Goal: Information Seeking & Learning: Find specific fact

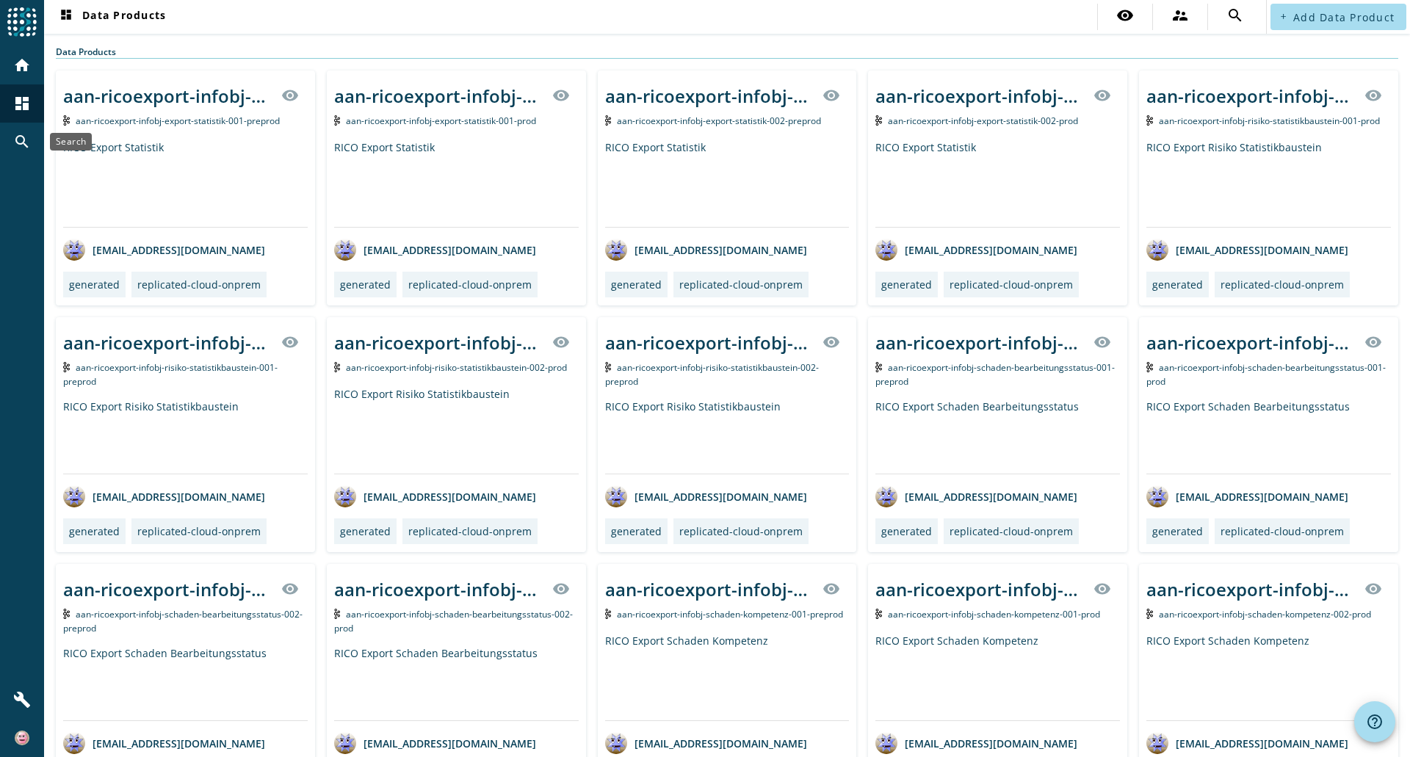
click at [12, 148] on div "search" at bounding box center [22, 142] width 38 height 38
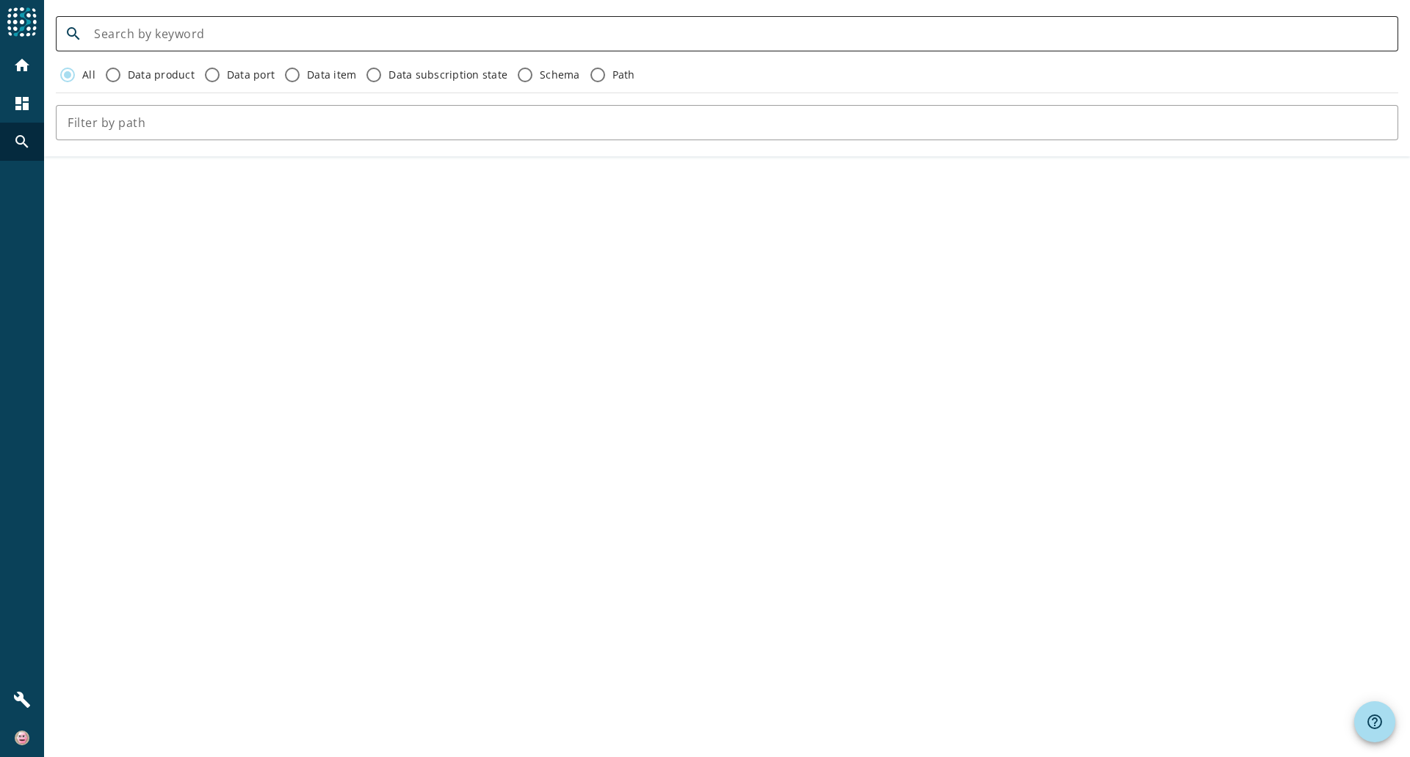
click at [137, 49] on div at bounding box center [740, 33] width 1292 height 35
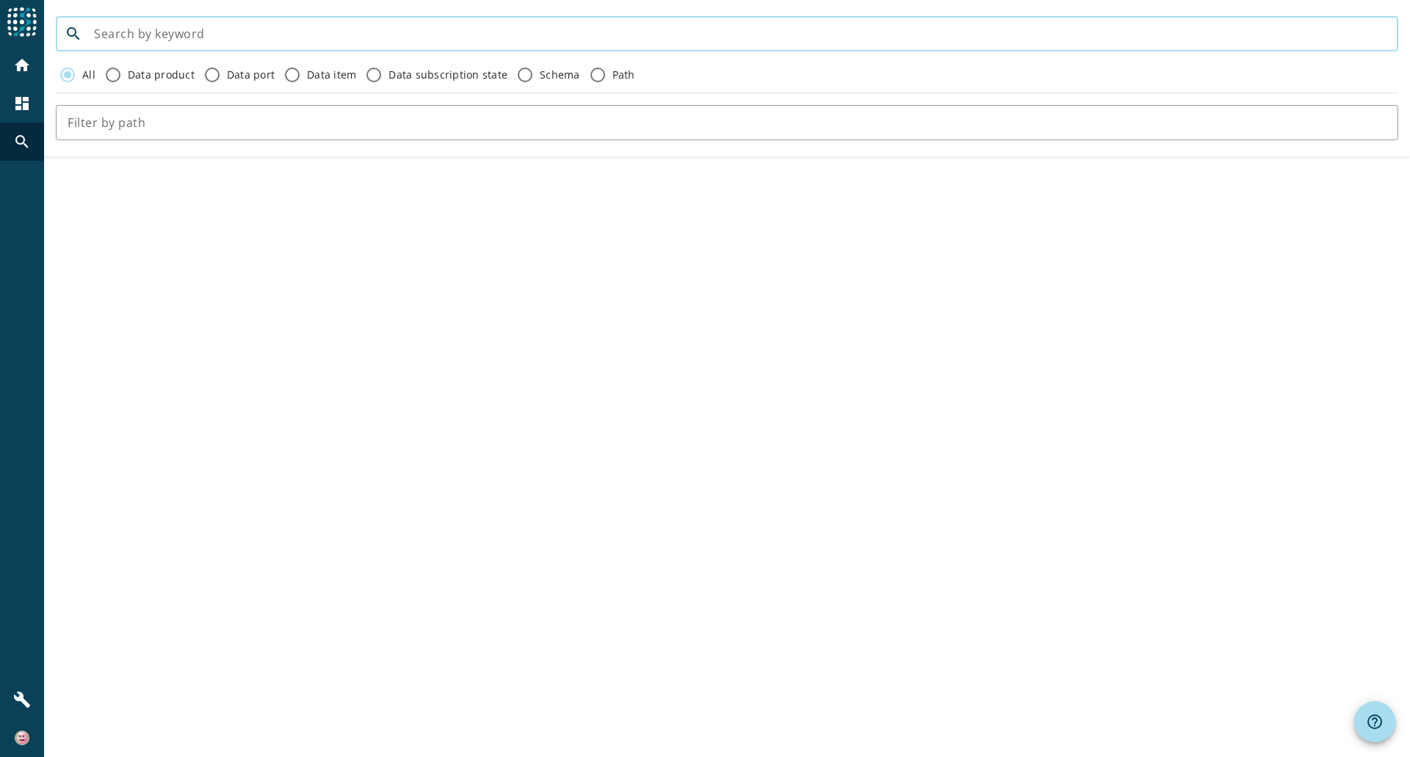
click at [147, 41] on input at bounding box center [740, 34] width 1292 height 18
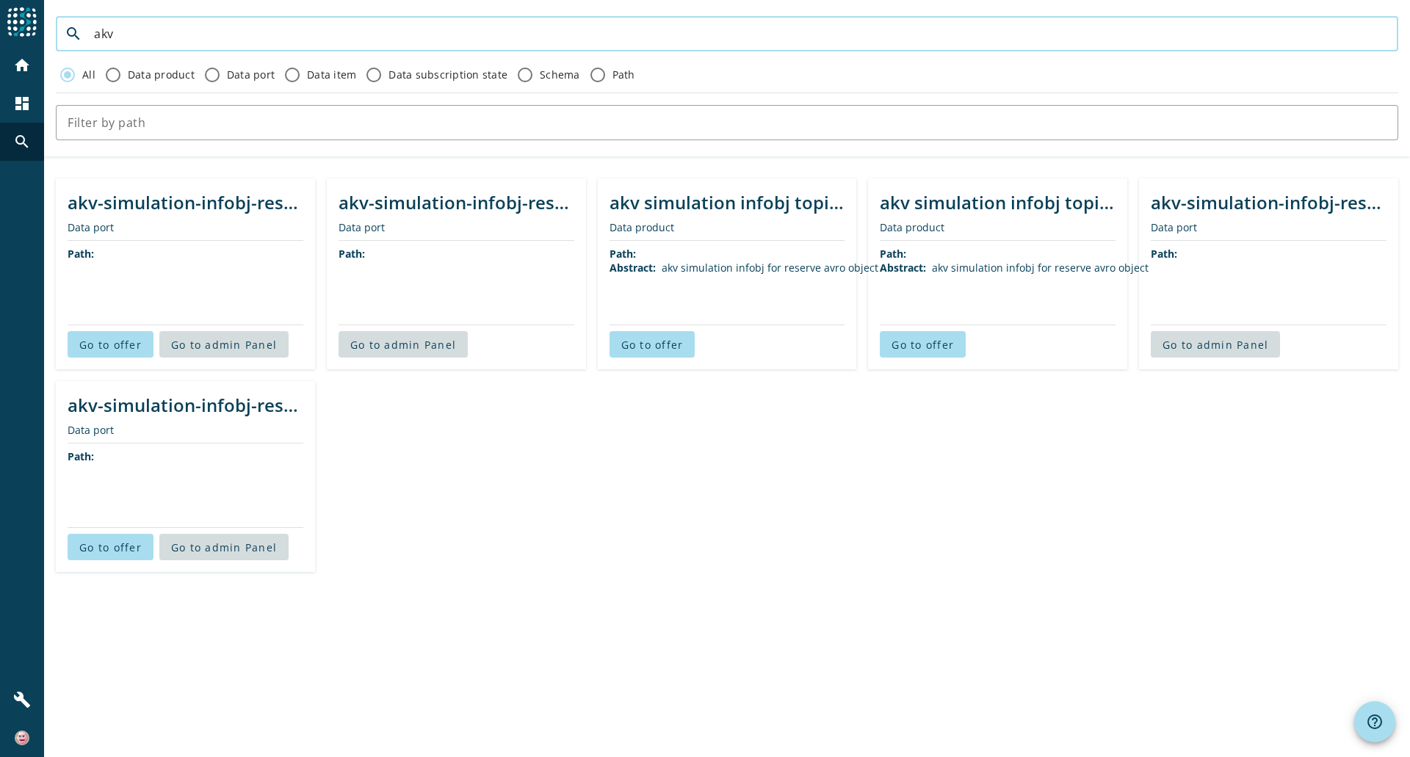
type input "akv"
click at [120, 83] on input "Data product" at bounding box center [112, 74] width 23 height 23
radio input "true"
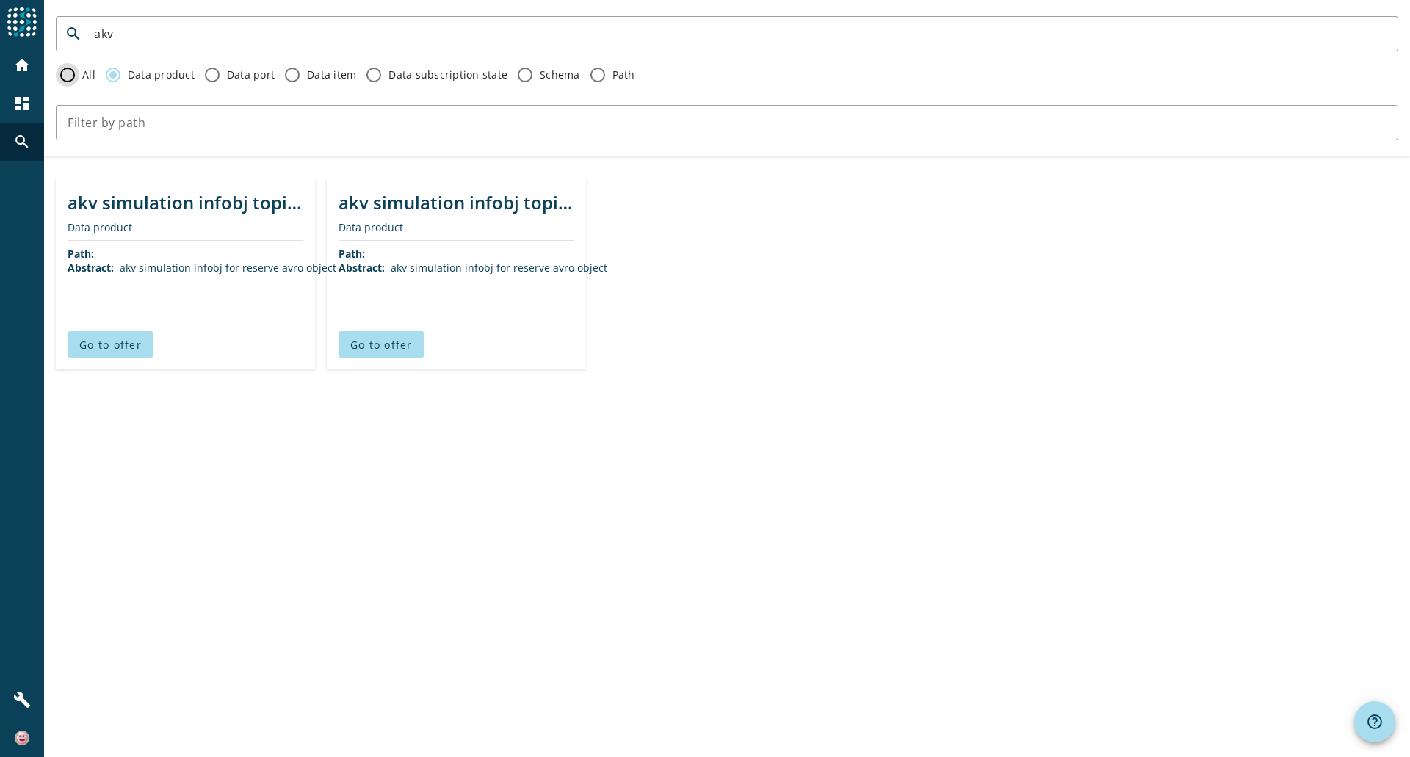
click at [66, 72] on input "All" at bounding box center [67, 74] width 23 height 23
radio input "true"
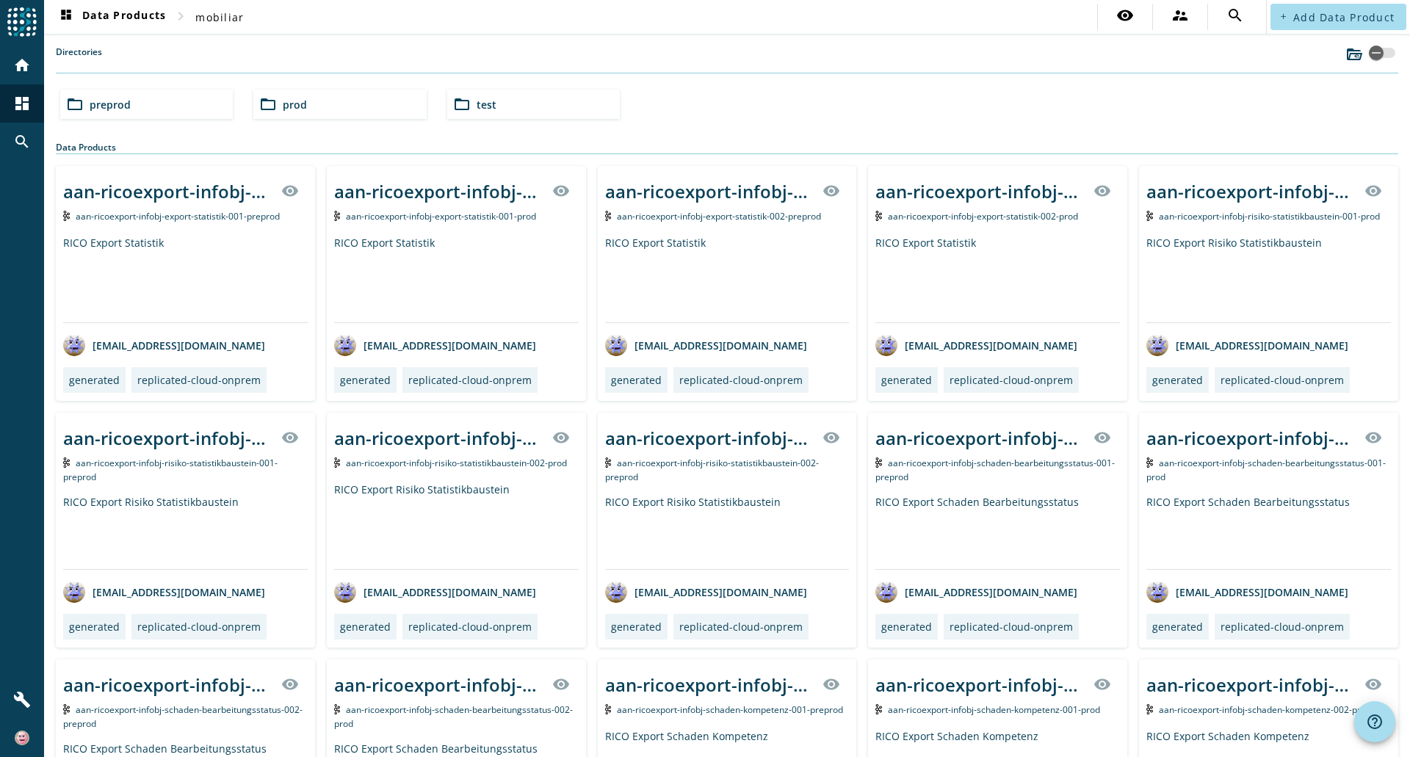
click at [182, 14] on mat-icon "chevron_right" at bounding box center [181, 16] width 18 height 18
click at [164, 14] on span "dashboard Data Products" at bounding box center [111, 17] width 109 height 18
click at [122, 109] on span "mobiliar" at bounding box center [111, 105] width 42 height 14
click at [27, 67] on mat-icon "home" at bounding box center [22, 66] width 18 height 18
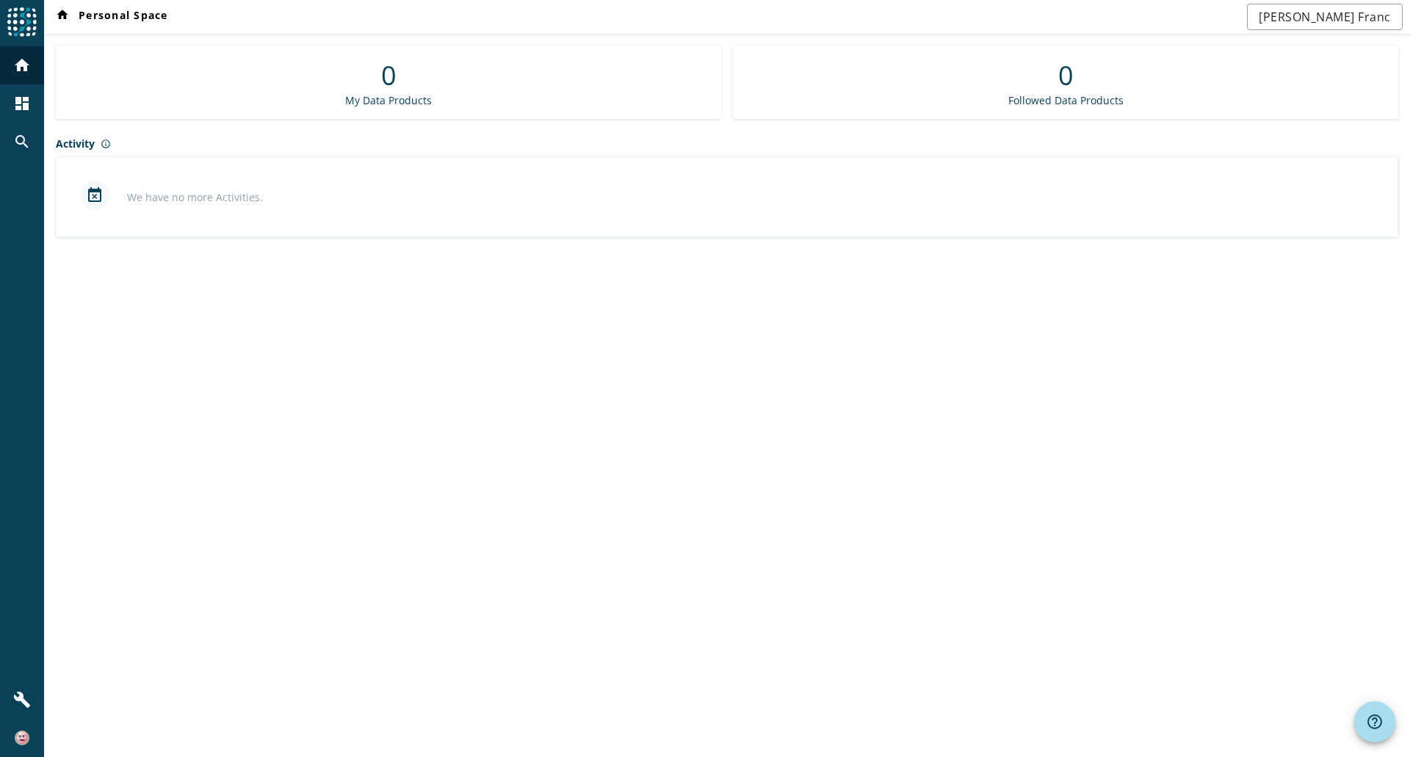
click at [40, 102] on div "dashboard" at bounding box center [22, 103] width 38 height 38
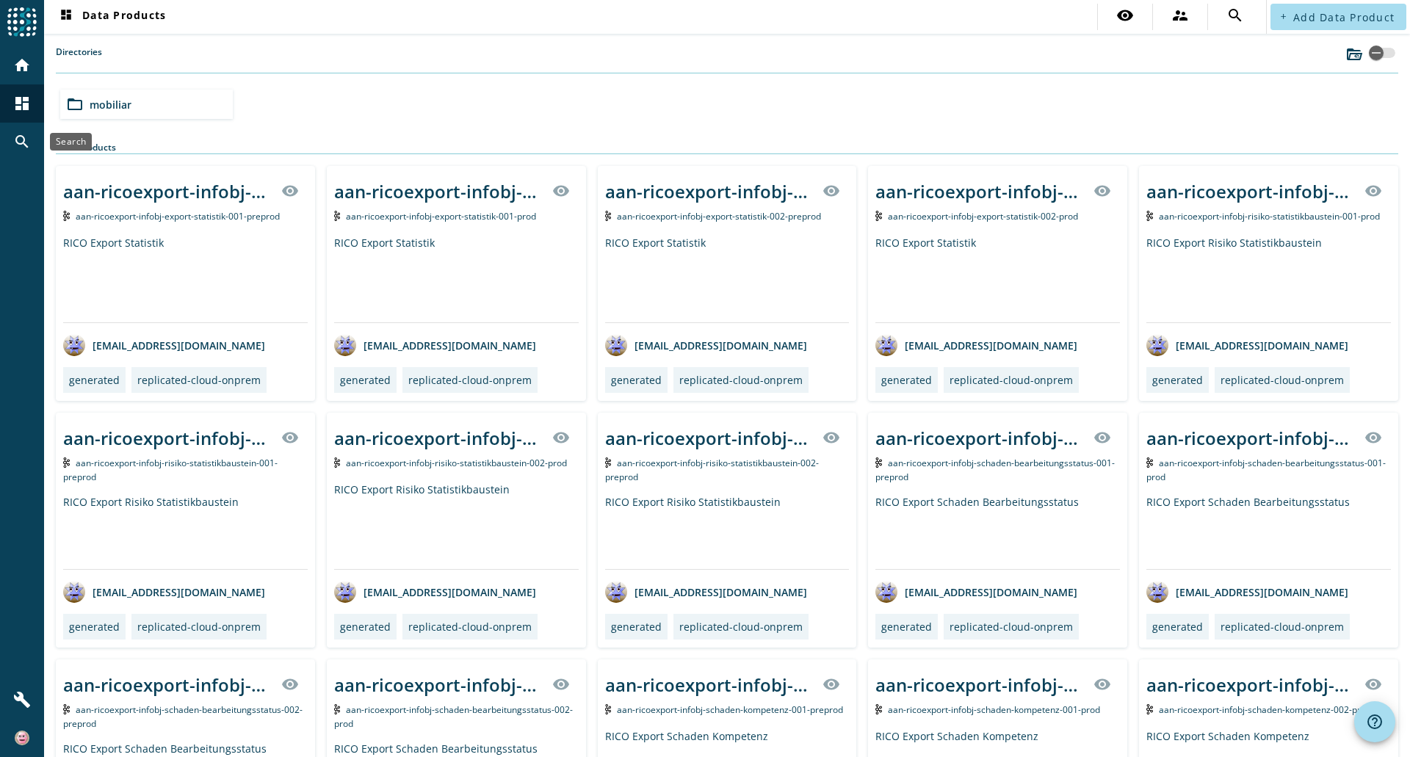
click at [15, 143] on mat-icon "search" at bounding box center [22, 142] width 18 height 18
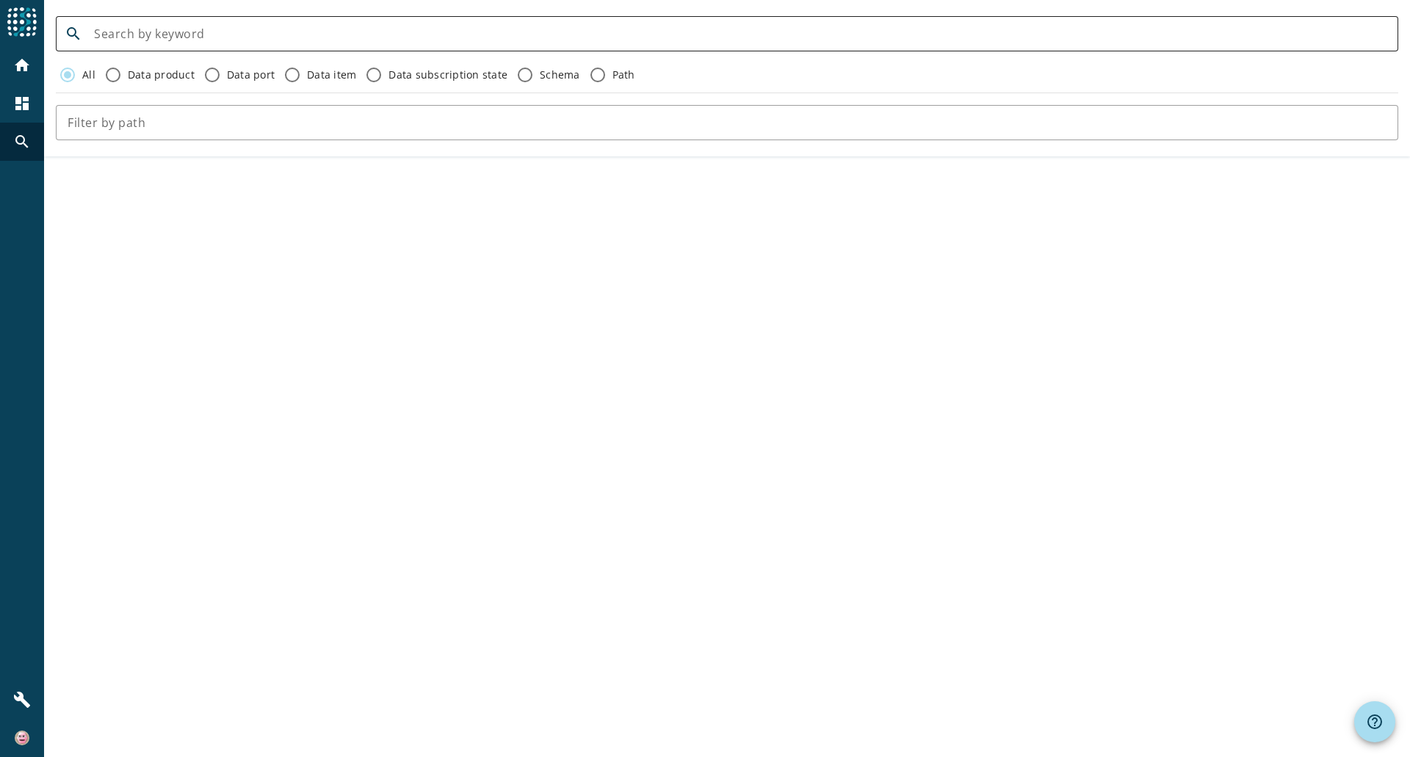
click at [181, 30] on input at bounding box center [740, 34] width 1292 height 18
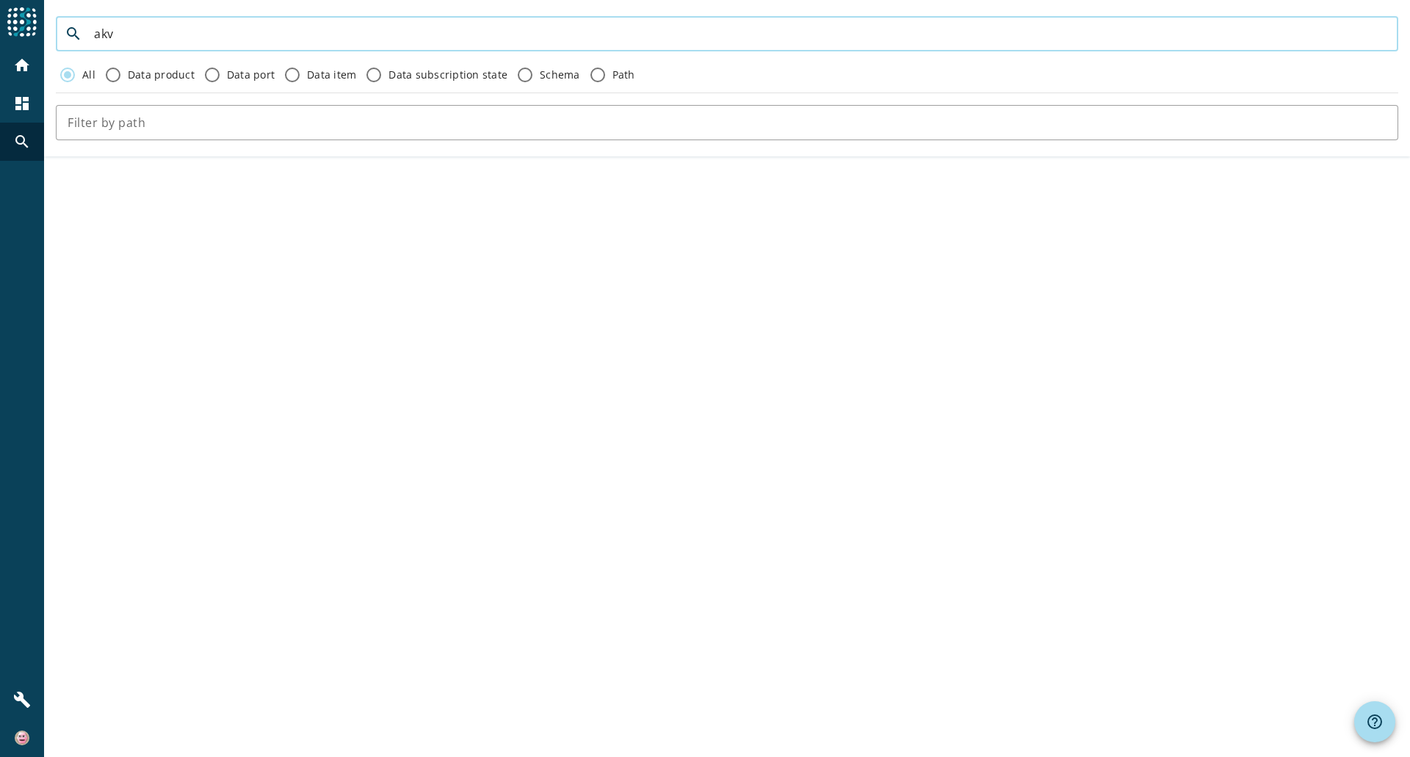
type input "akv"
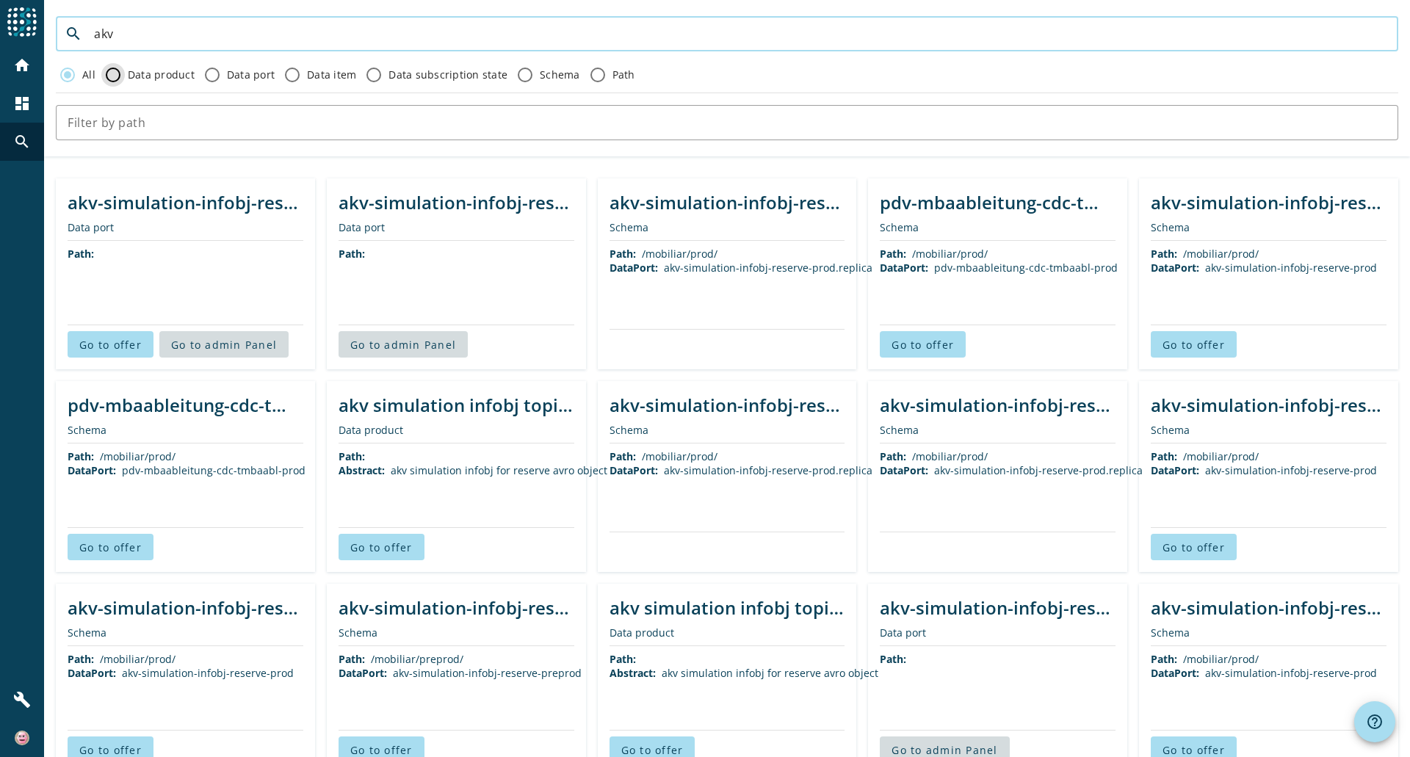
click at [122, 75] on input "Data product" at bounding box center [112, 74] width 23 height 23
radio input "true"
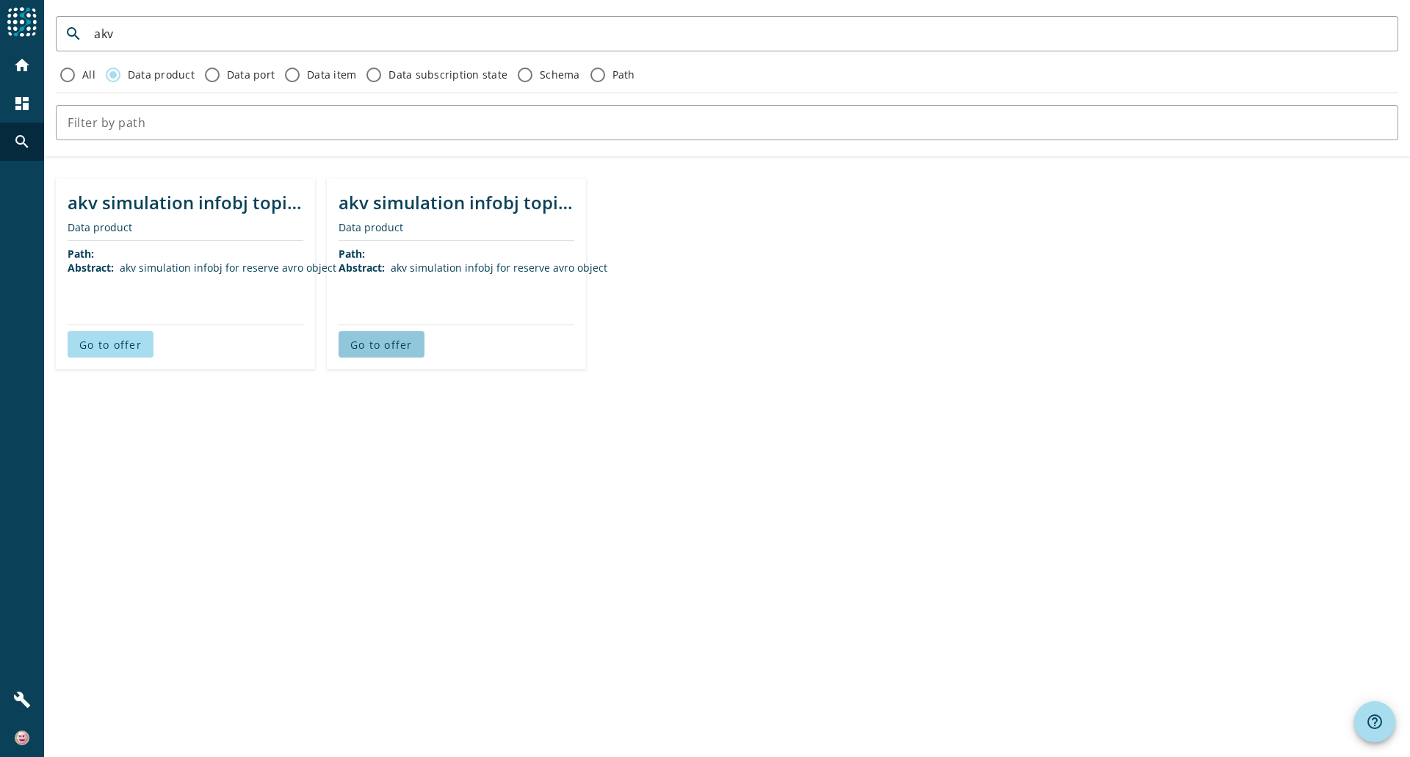
click at [399, 331] on span at bounding box center [381, 344] width 86 height 35
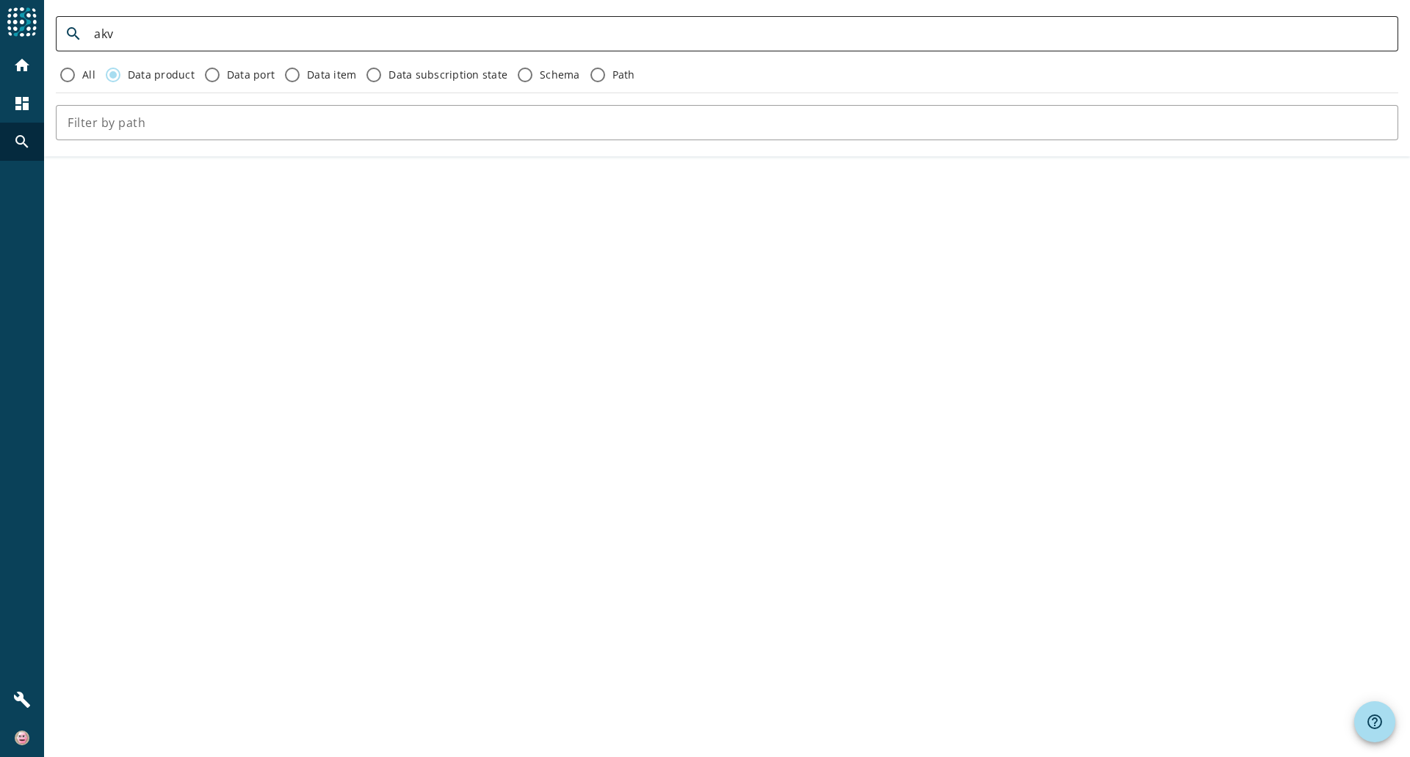
click at [161, 45] on div "akv" at bounding box center [740, 33] width 1292 height 35
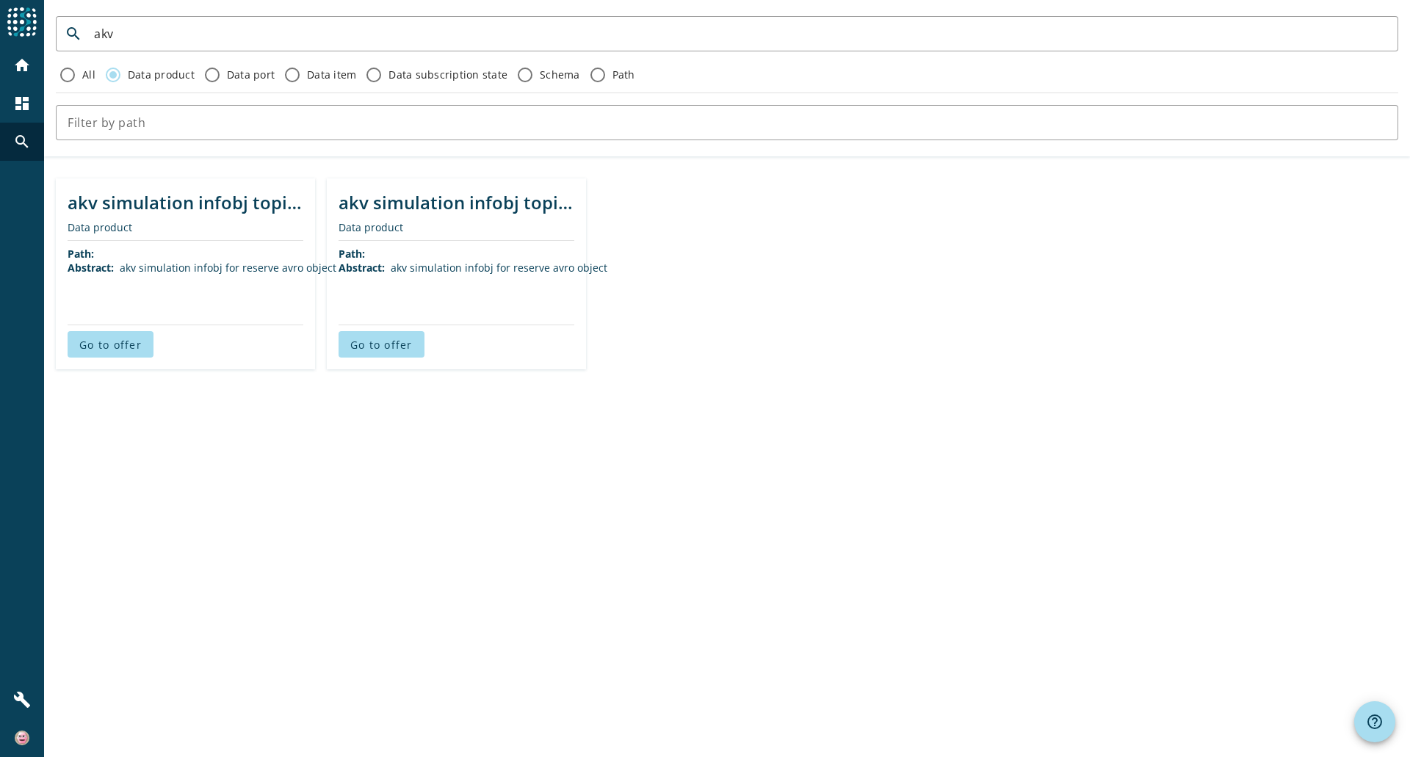
click at [1047, 734] on div "search akv All Data product Data port Data item Data subscription state Schema …" at bounding box center [727, 378] width 1366 height 757
